Goal: Transaction & Acquisition: Purchase product/service

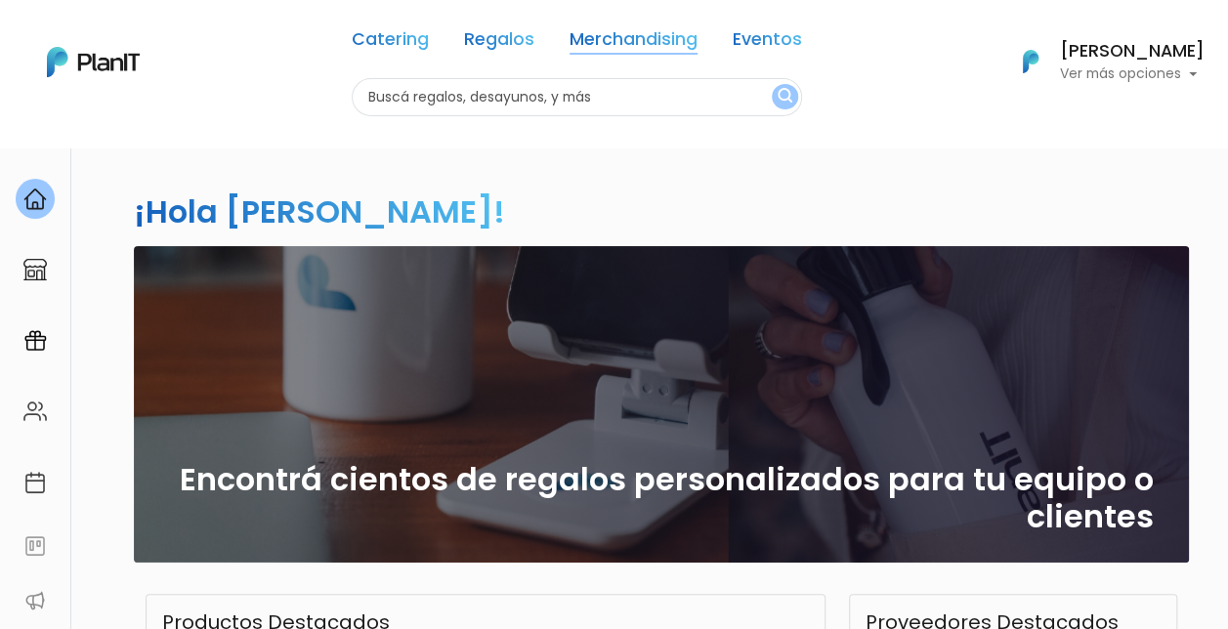
click at [631, 31] on link "Merchandising" at bounding box center [634, 42] width 128 height 23
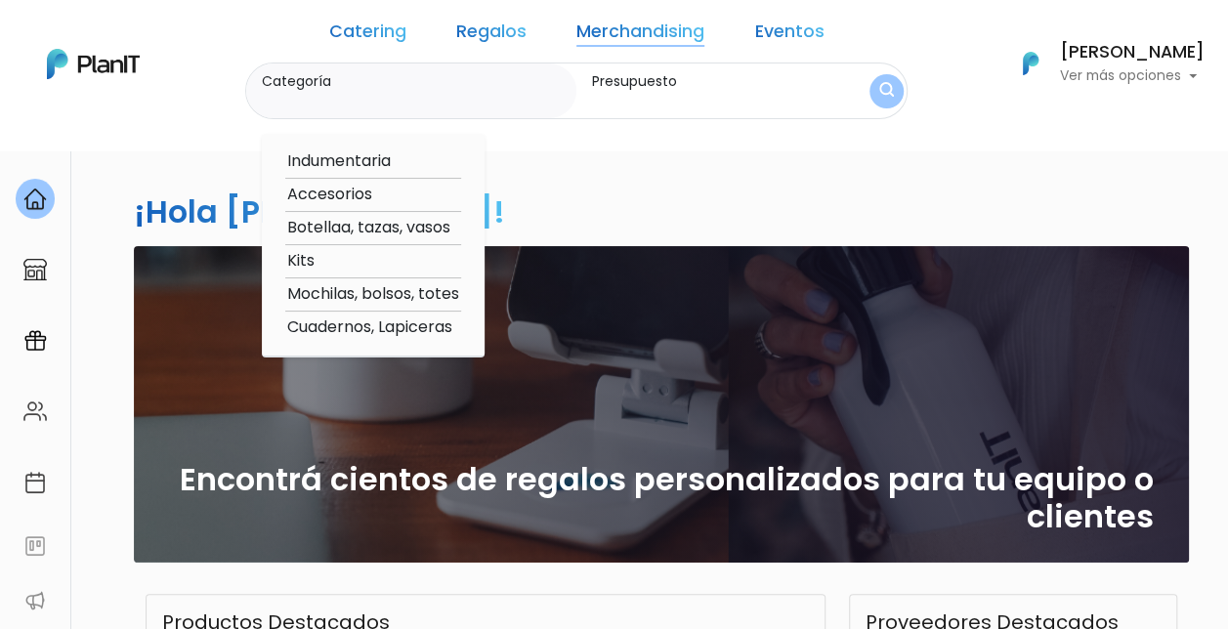
click at [338, 230] on option "Botellaa, tazas, vasos" at bounding box center [373, 228] width 176 height 24
type input "Botellaa, tazas, vasos"
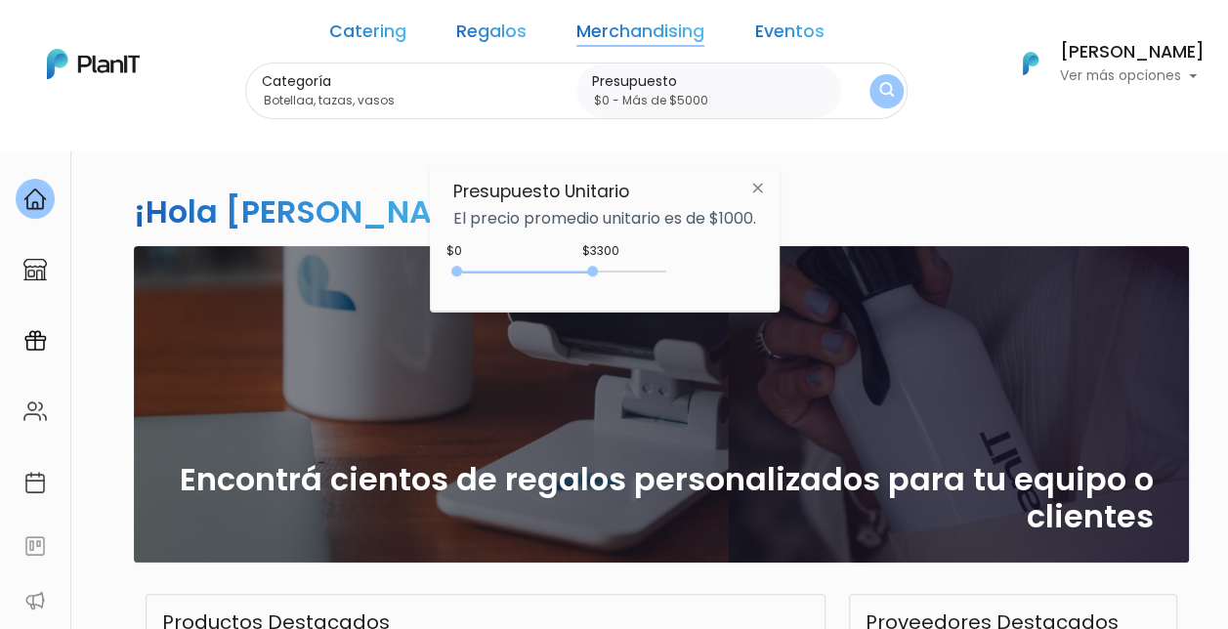
type input "$0 - Más de $5000"
drag, startPoint x: 492, startPoint y: 273, endPoint x: 728, endPoint y: 275, distance: 235.5
click at [728, 275] on div "+$5000 $0 0 : 5000 0 5000 0,5000" at bounding box center [604, 275] width 303 height 39
click at [879, 94] on img "submit" at bounding box center [886, 91] width 15 height 19
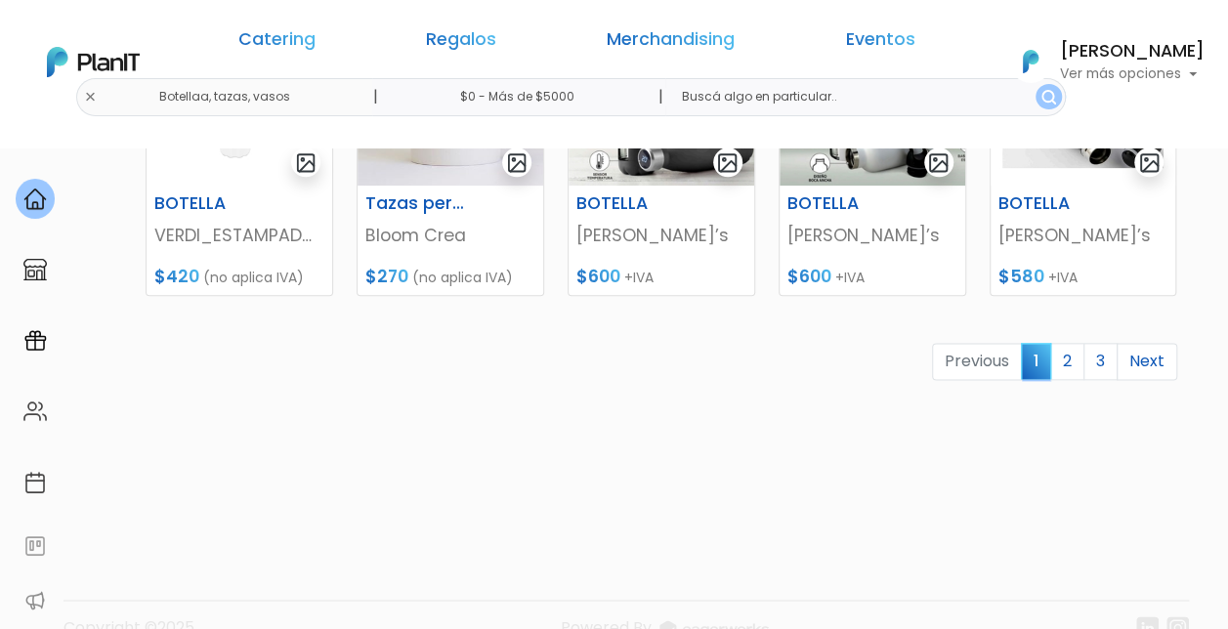
scroll to position [1041, 0]
click at [1069, 363] on link "2" at bounding box center [1067, 360] width 34 height 37
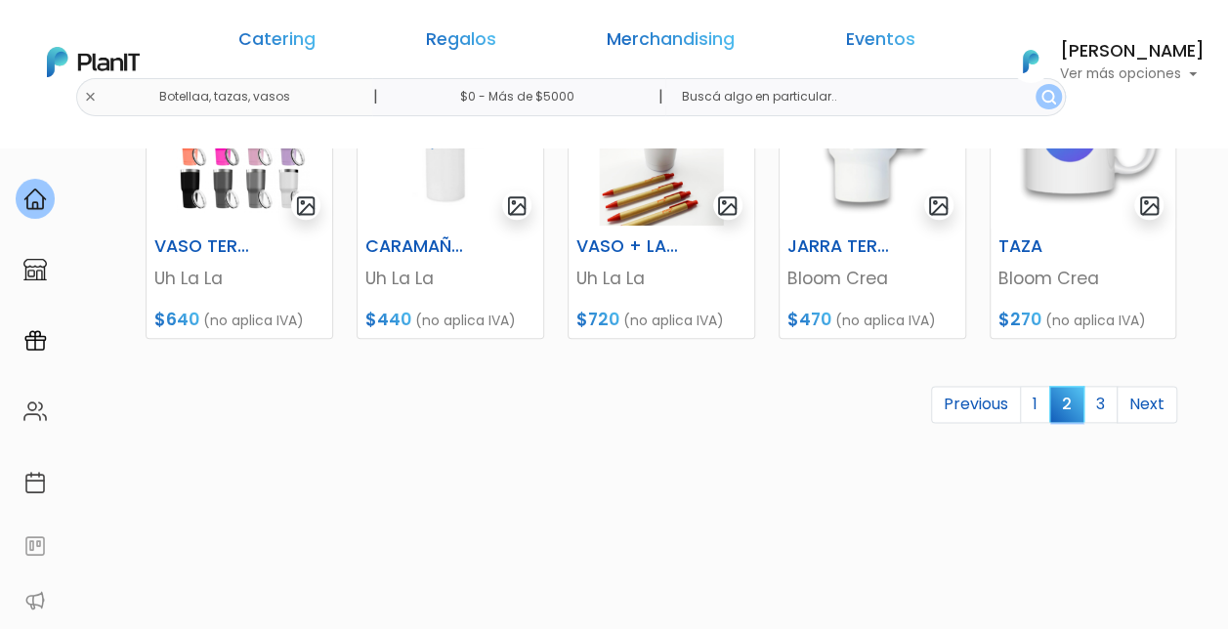
scroll to position [1003, 0]
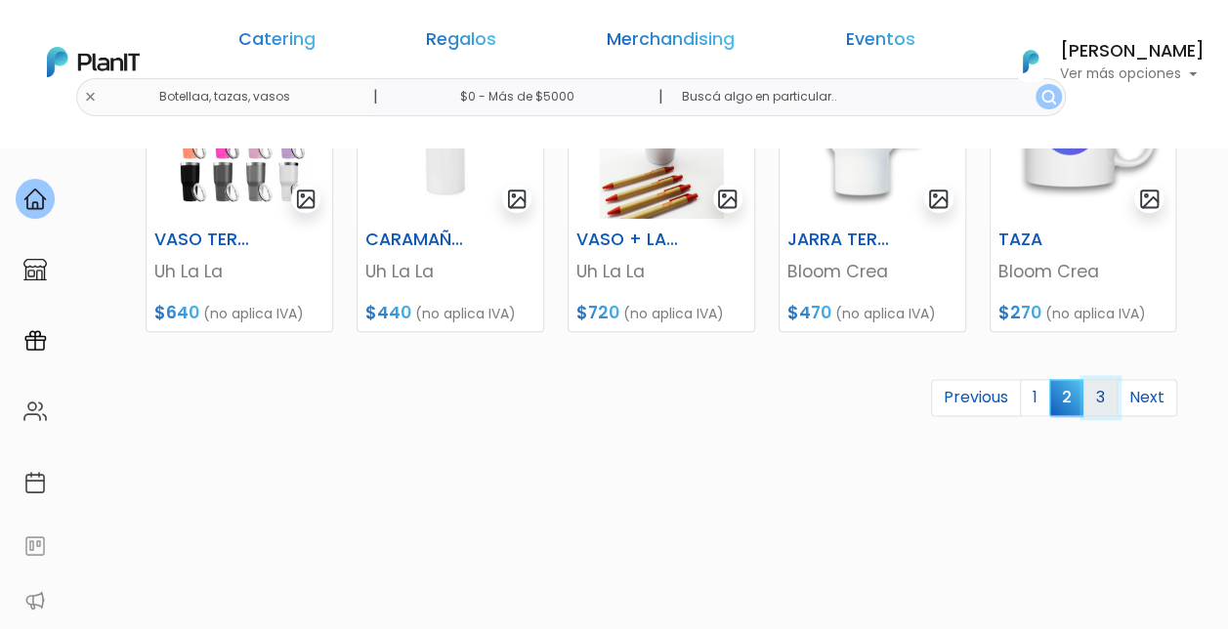
click at [1098, 395] on link "3" at bounding box center [1101, 397] width 34 height 37
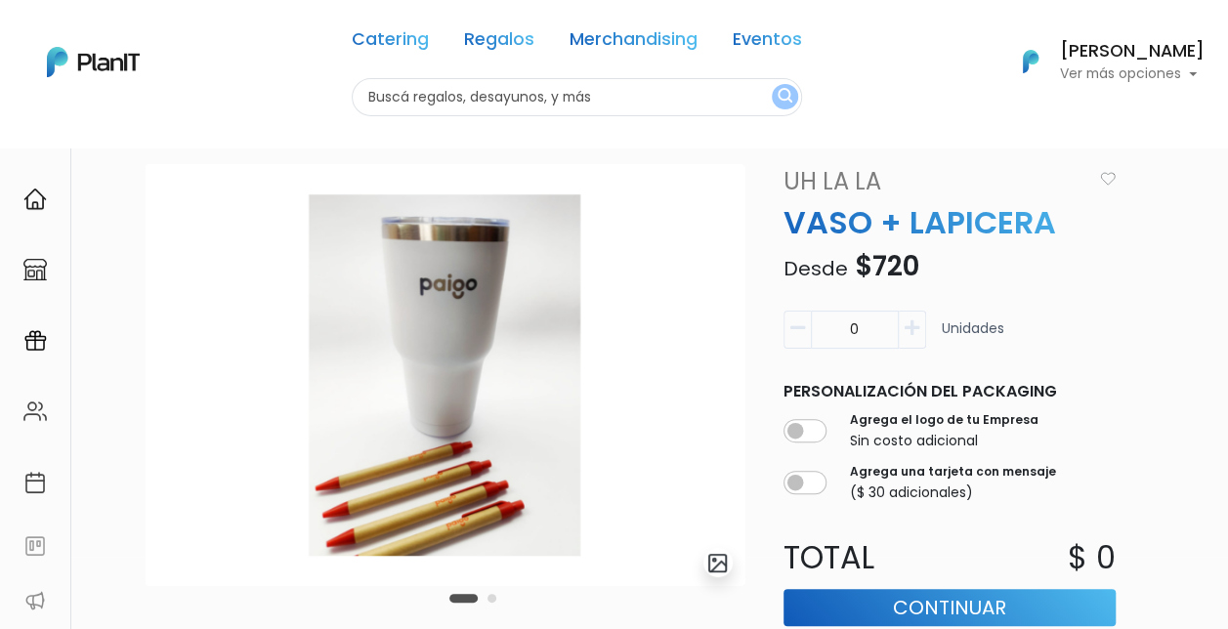
scroll to position [67, 0]
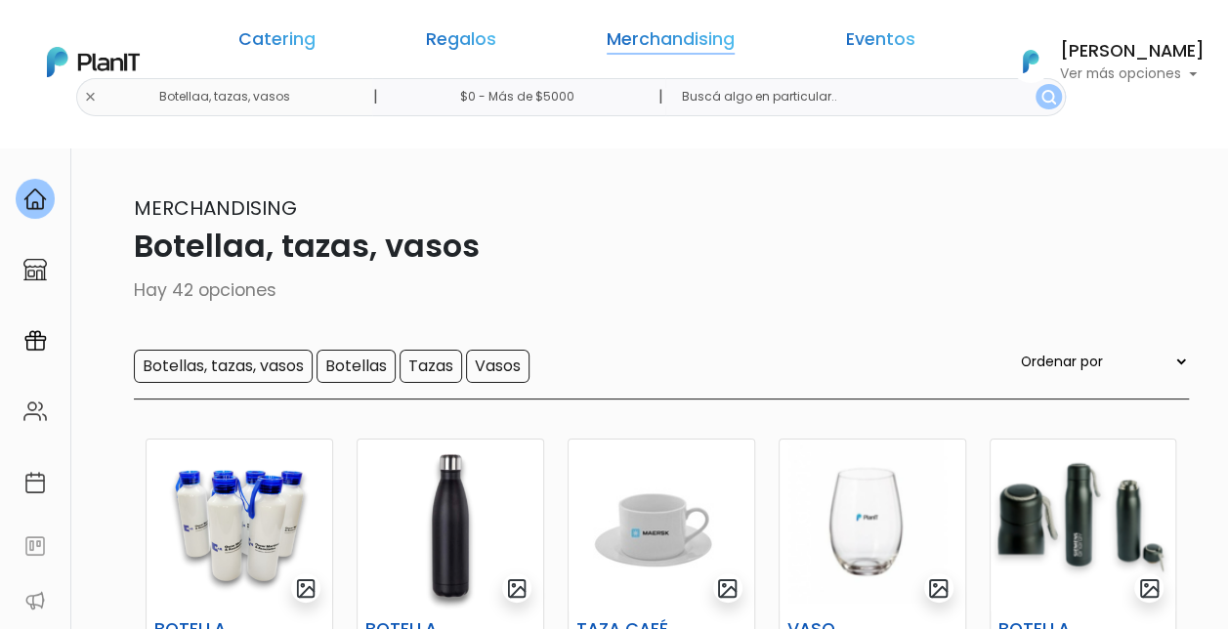
click at [636, 33] on link "Merchandising" at bounding box center [671, 42] width 128 height 23
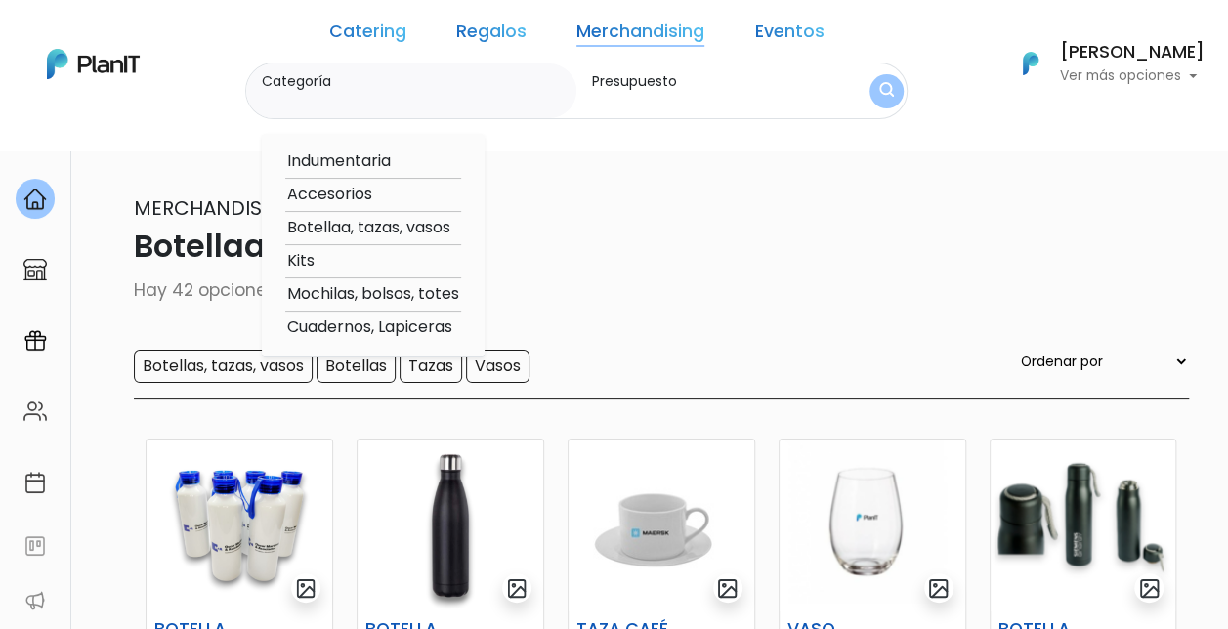
click at [340, 330] on option "Cuadernos, Lapiceras" at bounding box center [373, 328] width 176 height 24
type input "Cuadernos, Lapiceras"
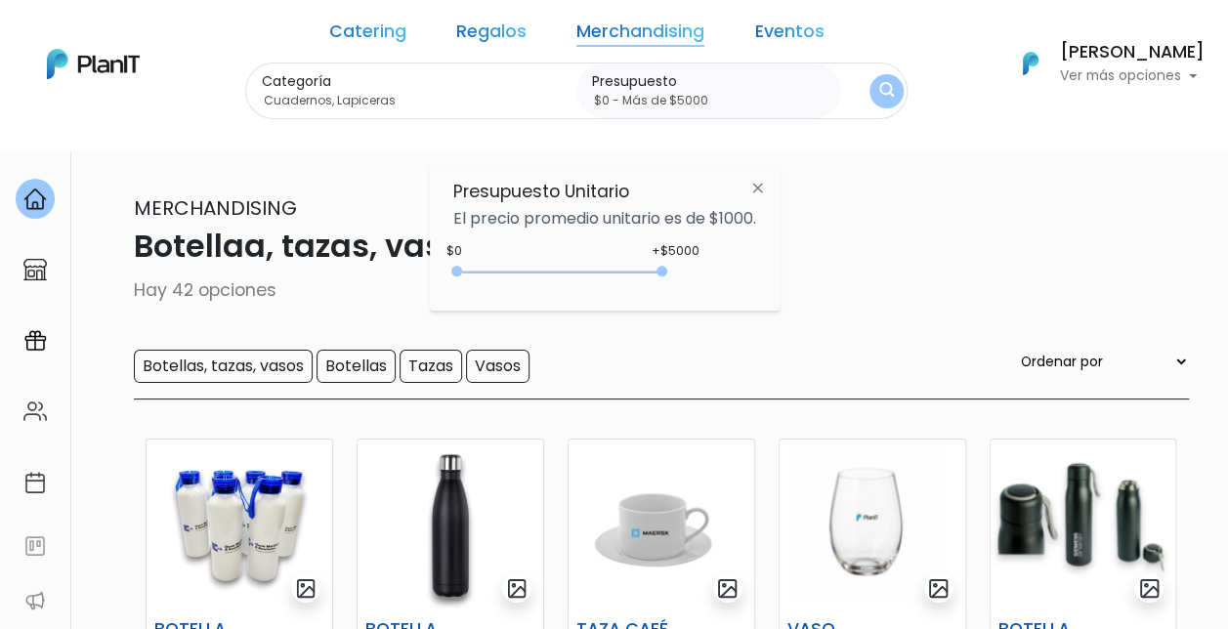
type input "$0 - Más de $5000"
drag, startPoint x: 497, startPoint y: 273, endPoint x: 691, endPoint y: 277, distance: 193.5
click at [691, 277] on div "+$5000 $0 0 : 5000 0 5000 0,5000" at bounding box center [604, 275] width 303 height 39
click at [879, 82] on img "submit" at bounding box center [886, 91] width 15 height 19
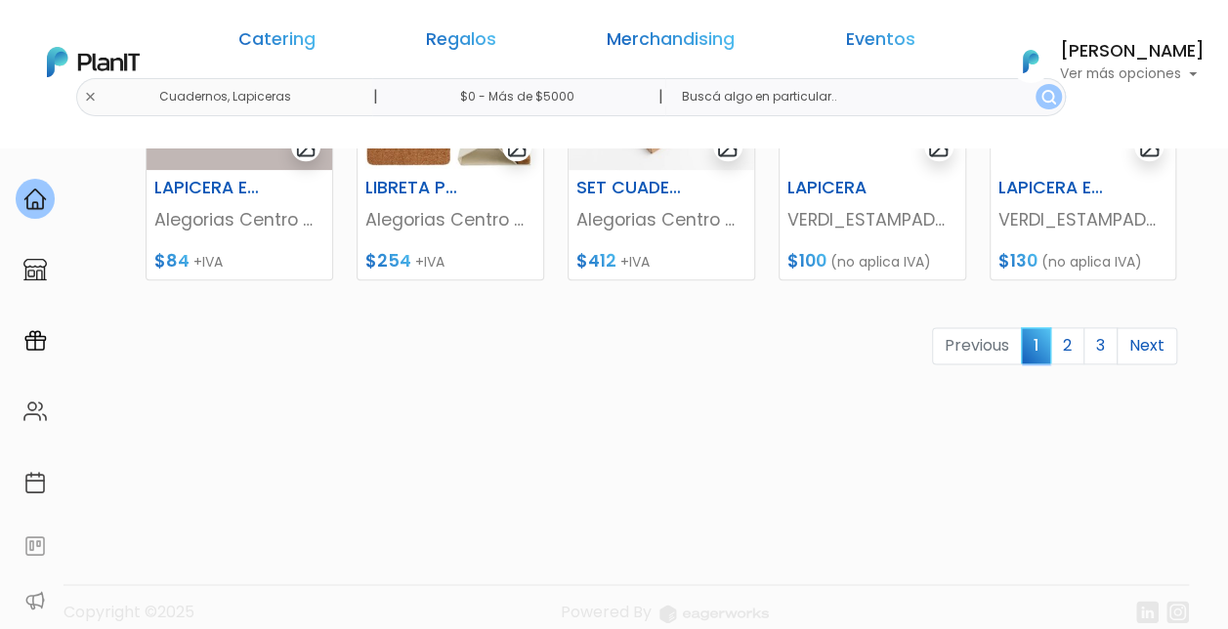
scroll to position [1079, 0]
